Goal: Task Accomplishment & Management: Complete application form

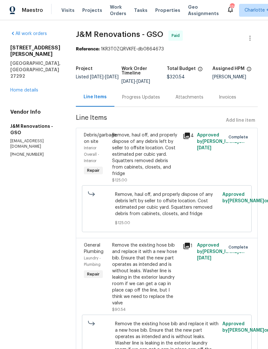
click at [19, 88] on link "Home details" at bounding box center [24, 90] width 28 height 4
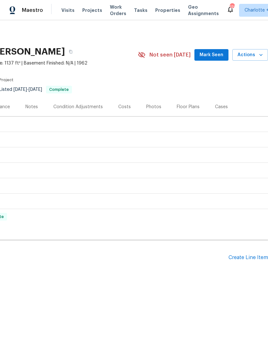
scroll to position [0, 95]
click at [251, 256] on div "Create Line Item" at bounding box center [248, 258] width 40 height 6
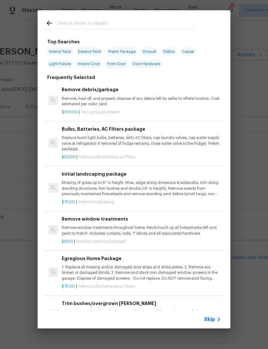
click at [65, 22] on input "text" at bounding box center [125, 24] width 136 height 10
type input "Bush"
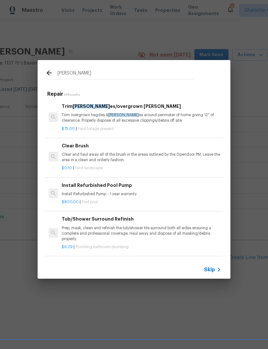
click at [148, 118] on p "Trim overgrown hegdes & bush es around perimeter of home giving 12" of clearanc…" at bounding box center [141, 117] width 159 height 11
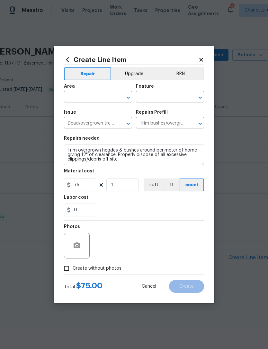
click at [103, 97] on input "text" at bounding box center [89, 98] width 50 height 10
click at [89, 113] on li "Front" at bounding box center [98, 111] width 68 height 11
type input "Front"
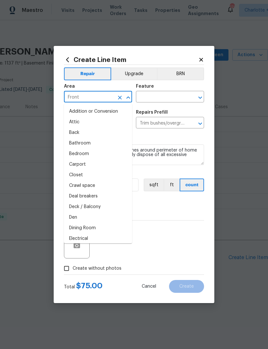
click at [172, 95] on input "text" at bounding box center [161, 98] width 50 height 10
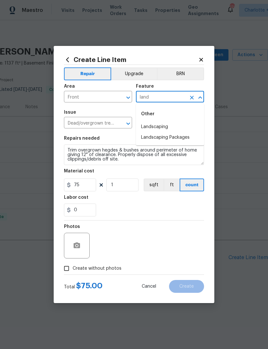
click at [178, 127] on li "Landscaping" at bounding box center [170, 127] width 68 height 11
type input "Landscaping"
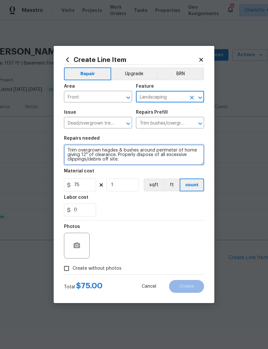
click at [134, 163] on textarea "Trim overgrown hegdes & bushes around perimeter of home giving 12" of clearance…" at bounding box center [134, 155] width 140 height 21
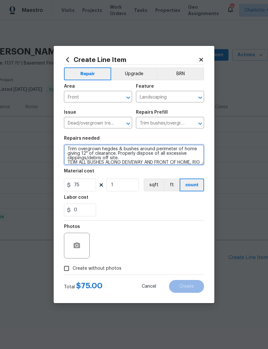
scroll to position [9, 0]
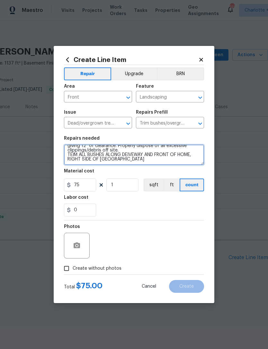
type textarea "Trim overgrown hegdes & bushes around perimeter of home giving 12" of clearance…"
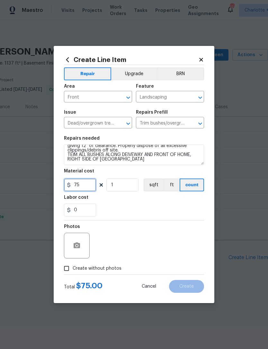
click at [92, 184] on input "75" at bounding box center [80, 185] width 32 height 13
type input "125"
click at [179, 208] on div "0" at bounding box center [134, 210] width 140 height 13
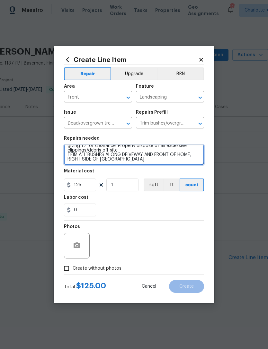
click at [132, 157] on textarea "Trim overgrown hegdes & bushes around perimeter of home giving 12" of clearance…" at bounding box center [134, 155] width 140 height 21
type textarea "Trim overgrown hegdes & bushes around perimeter of home giving 12" of clearance…"
click at [65, 268] on input "Create without photos" at bounding box center [66, 268] width 12 height 12
checkbox input "true"
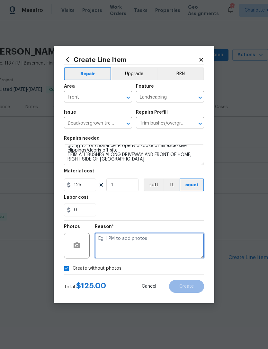
click at [184, 243] on textarea at bounding box center [149, 246] width 109 height 26
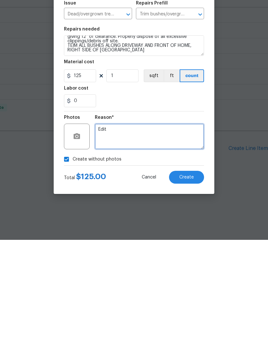
type textarea "Edit"
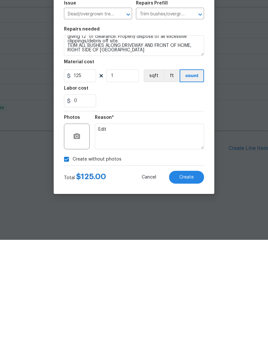
click at [189, 284] on span "Create" at bounding box center [186, 286] width 14 height 5
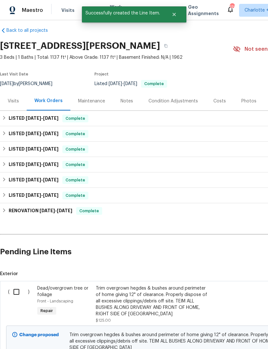
scroll to position [6, 0]
click at [17, 292] on input "checkbox" at bounding box center [19, 291] width 18 height 13
checkbox input "true"
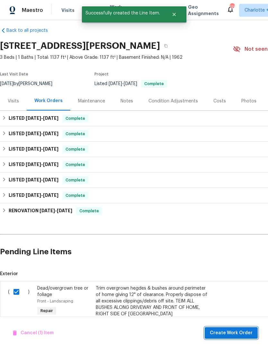
click at [245, 333] on span "Create Work Order" at bounding box center [231, 333] width 43 height 8
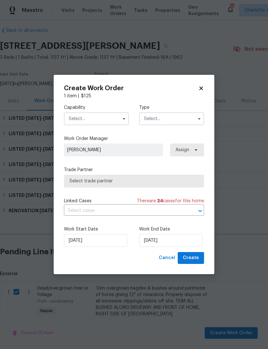
click at [110, 119] on input "text" at bounding box center [96, 118] width 65 height 13
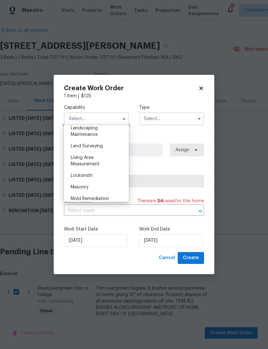
scroll to position [410, 0]
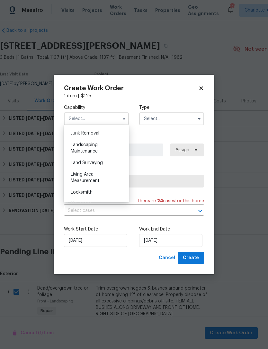
click at [97, 148] on div "Landscaping Maintenance" at bounding box center [97, 148] width 62 height 18
type input "Landscaping Maintenance"
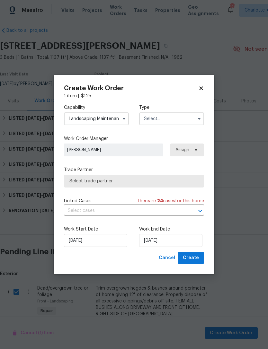
click at [158, 116] on input "text" at bounding box center [171, 118] width 65 height 13
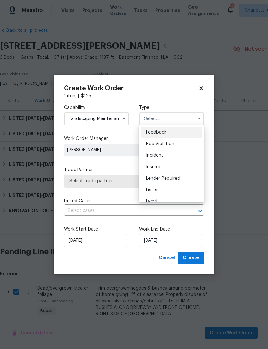
click at [157, 187] on div "Listed" at bounding box center [172, 190] width 62 height 12
type input "Listed"
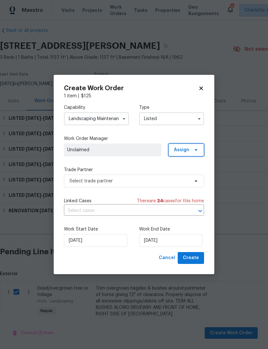
click at [198, 151] on icon at bounding box center [195, 149] width 5 height 5
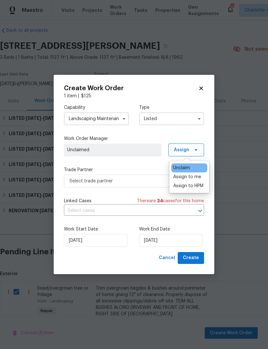
click at [199, 176] on div "Assign to me" at bounding box center [187, 177] width 28 height 6
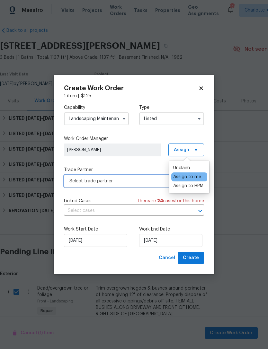
click at [151, 181] on span "Select trade partner" at bounding box center [129, 181] width 120 height 6
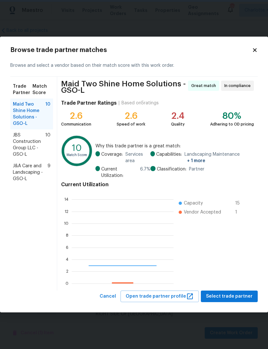
scroll to position [90, 102]
click at [26, 168] on span "J&A Care and Landscaping - GSO-L" at bounding box center [30, 172] width 35 height 19
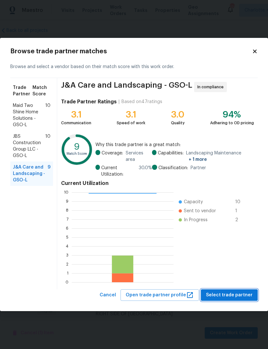
click at [235, 296] on span "Select trade partner" at bounding box center [229, 295] width 47 height 8
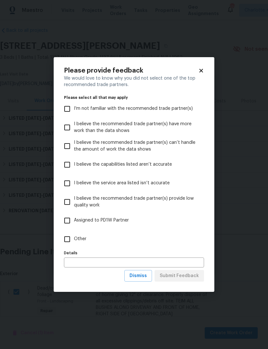
click at [68, 163] on input "I believe the capabilities listed aren’t accurate" at bounding box center [66, 164] width 13 height 13
checkbox input "true"
click at [144, 279] on span "Dismiss" at bounding box center [137, 276] width 17 height 8
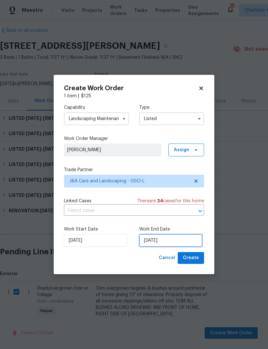
click at [175, 242] on input "[DATE]" at bounding box center [170, 240] width 63 height 13
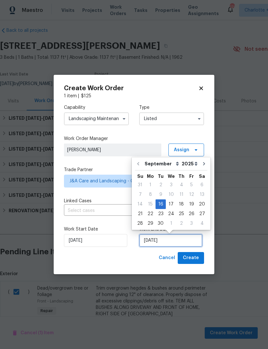
scroll to position [12, 0]
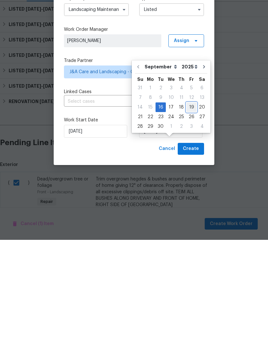
click at [190, 212] on div "19" at bounding box center [191, 216] width 10 height 9
type input "[DATE]"
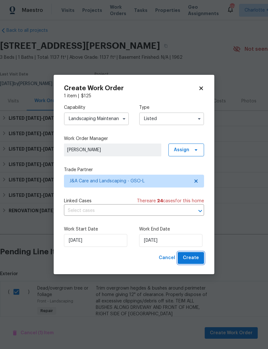
click at [199, 260] on button "Create" at bounding box center [191, 258] width 26 height 12
checkbox input "false"
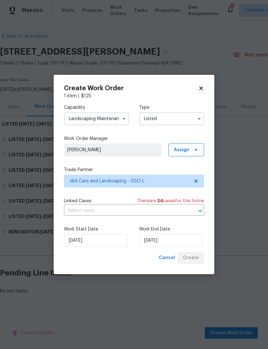
scroll to position [0, 0]
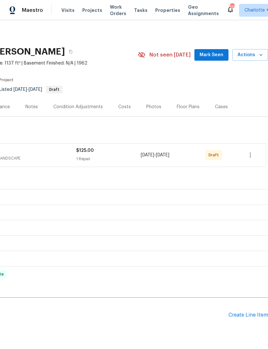
scroll to position [0, 95]
click at [253, 157] on icon "button" at bounding box center [250, 155] width 8 height 8
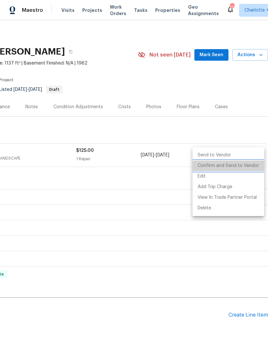
click at [249, 167] on li "Confirm and Send to Vendor" at bounding box center [228, 166] width 72 height 11
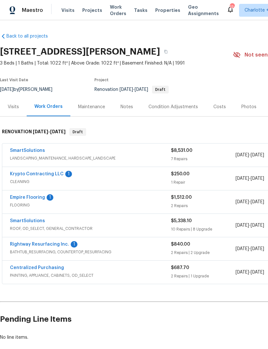
click at [89, 10] on span "Projects" at bounding box center [92, 10] width 20 height 6
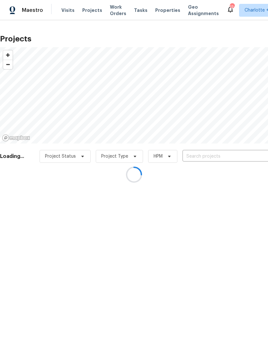
click at [200, 158] on div at bounding box center [134, 174] width 268 height 349
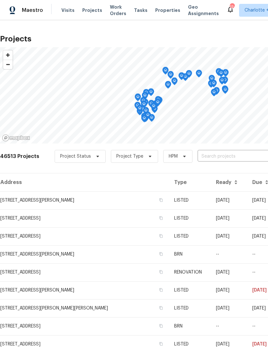
click at [207, 157] on input "text" at bounding box center [235, 157] width 74 height 10
type input "969 old"
click at [236, 175] on li "[STREET_ADDRESS][PERSON_NAME]" at bounding box center [218, 171] width 93 height 11
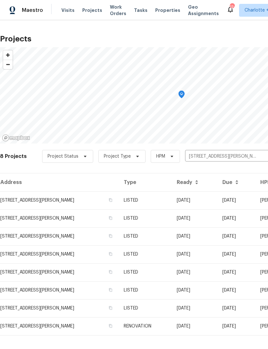
click at [171, 200] on td "LISTED" at bounding box center [145, 200] width 53 height 18
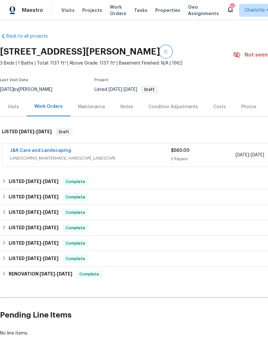
click at [172, 49] on button "button" at bounding box center [166, 52] width 12 height 12
click at [172, 51] on button "button" at bounding box center [166, 52] width 12 height 12
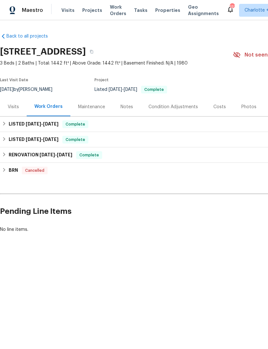
click at [217, 106] on div "Costs" at bounding box center [219, 107] width 13 height 6
